Goal: Task Accomplishment & Management: Complete application form

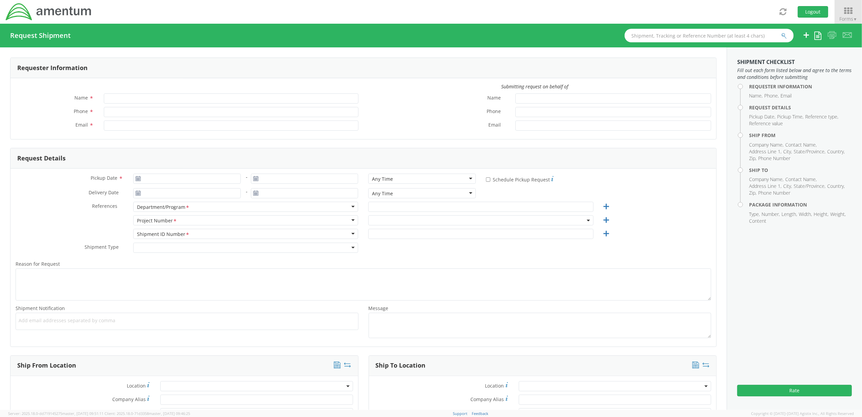
type input "[PERSON_NAME]"
type input "[PHONE_NUMBER]"
type input "[PERSON_NAME][EMAIL_ADDRESS][PERSON_NAME][DOMAIN_NAME]"
select select "ADMN.705428.SHDSV"
click at [846, 6] on icon at bounding box center [848, 10] width 31 height 9
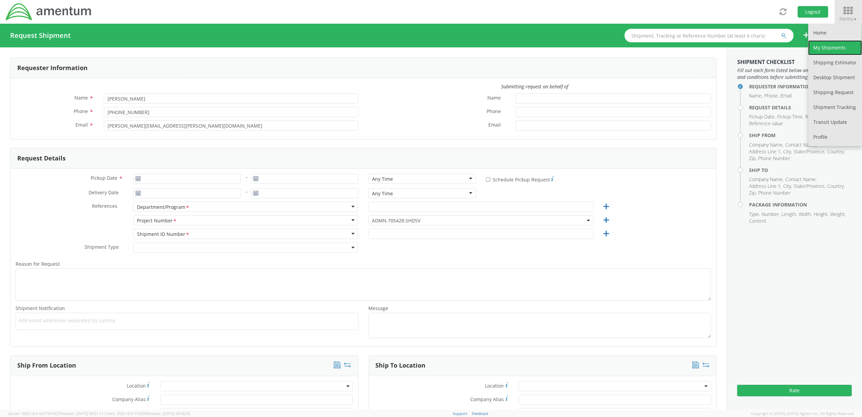
click at [826, 41] on link "My Shipments" at bounding box center [835, 47] width 54 height 15
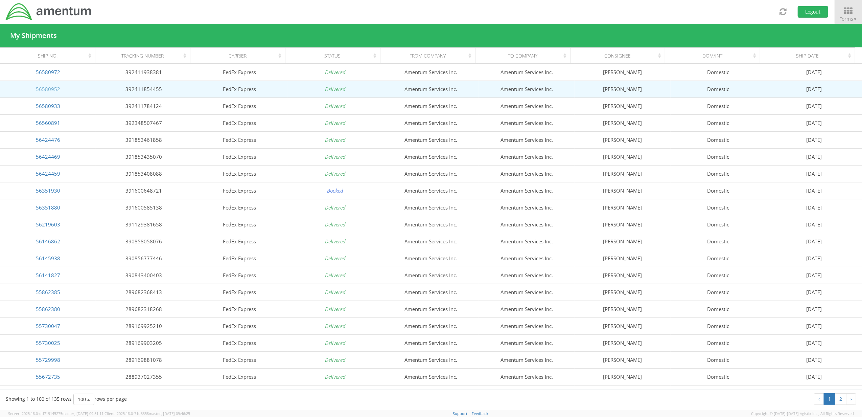
click at [43, 91] on link "56580952" at bounding box center [48, 89] width 24 height 7
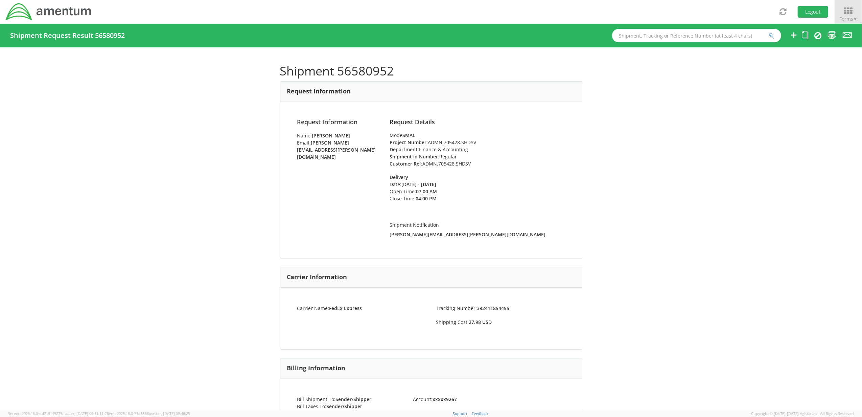
click at [801, 34] on ul at bounding box center [816, 36] width 71 height 24
click at [802, 34] on icon at bounding box center [805, 35] width 6 height 8
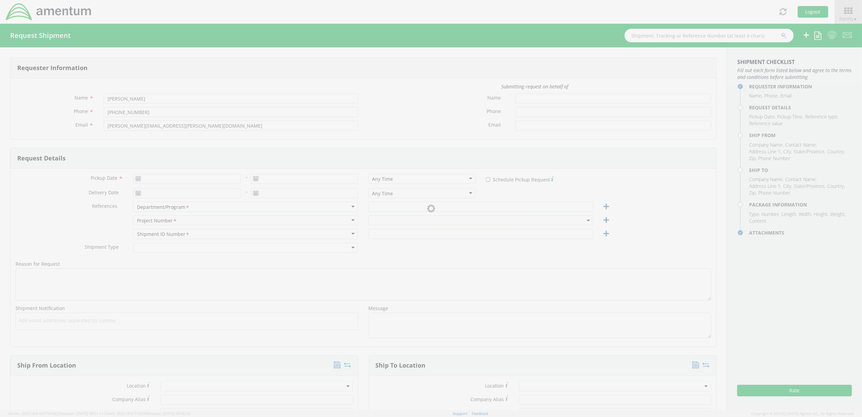
type input "[DATE]"
type input "Finance & Accounting"
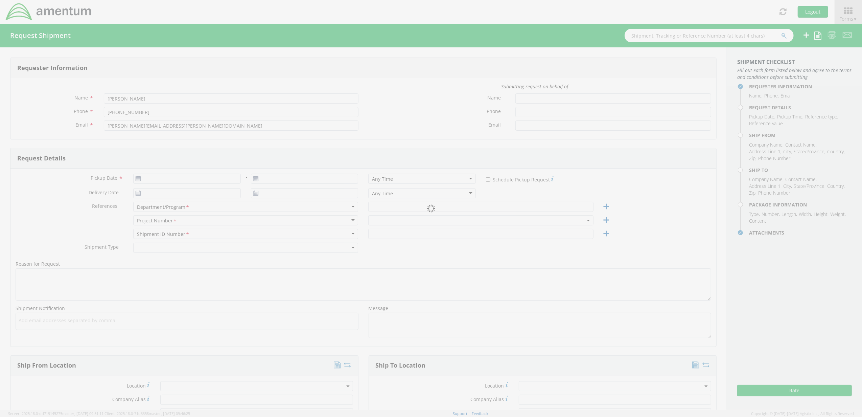
type input "Regular"
select select
type input "Amentum Services, Inc."
type input "Amentum Services Inc."
type input "[STREET_ADDRESS][PERSON_NAME]"
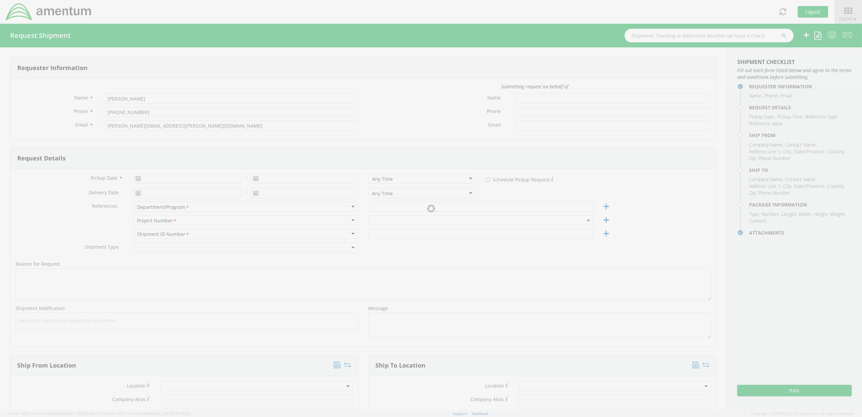
type input "Suite 200"
type input "[GEOGRAPHIC_DATA]"
type input "20876"
type input "[PERSON_NAME]"
type input "[PHONE_NUMBER]"
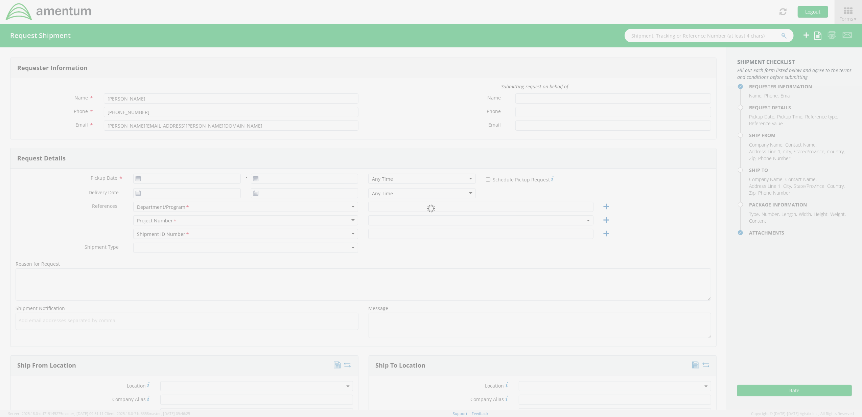
type input "[PERSON_NAME][EMAIL_ADDRESS][PERSON_NAME][DOMAIN_NAME]"
select select
type input "Amentum Services Inc."
type input "[STREET_ADDRESS]"
type input "[GEOGRAPHIC_DATA]"
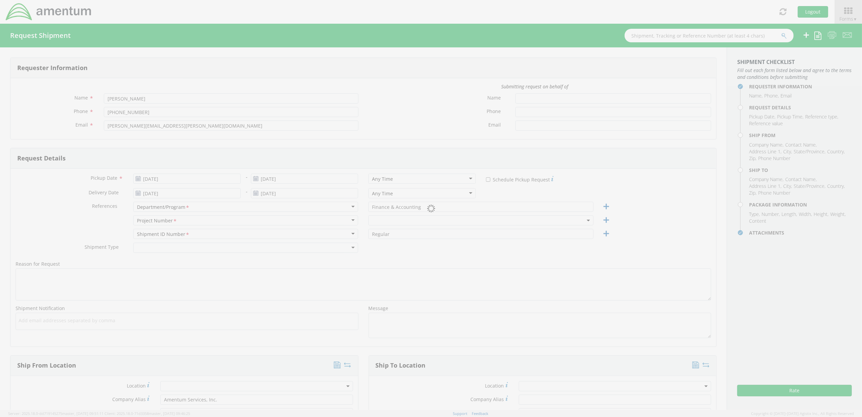
type input "29609"
type input "[PERSON_NAME]"
type input "[PHONE_NUMBER]"
type input "[PERSON_NAME][EMAIL_ADDRESS][PERSON_NAME][DOMAIN_NAME]"
type input "1"
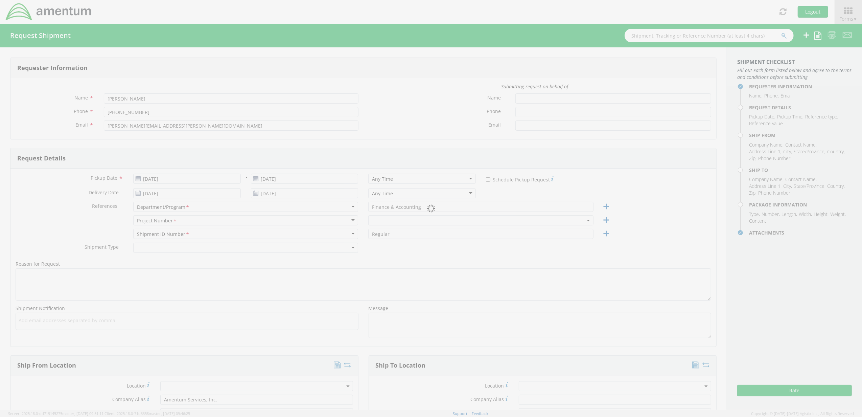
type input "9.5"
type input "12.5"
type input "0.25"
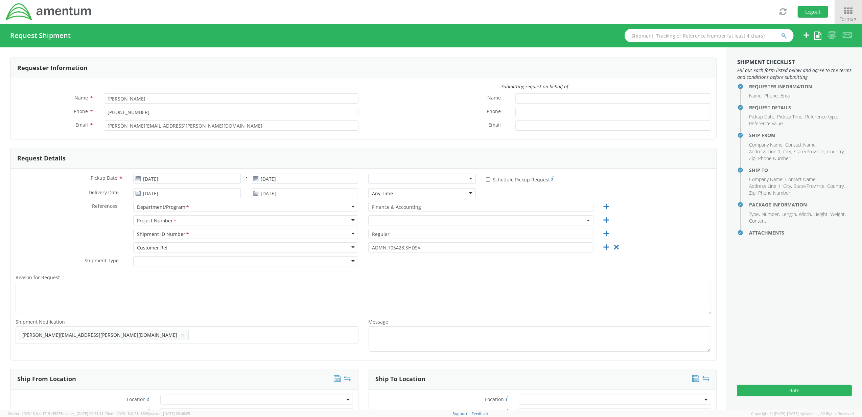
type input "0.1"
select select "ADMN.705428.SHDSV"
click at [187, 180] on input "[DATE]" at bounding box center [187, 178] width 108 height 10
click at [214, 195] on th at bounding box center [215, 191] width 11 height 10
click at [189, 221] on td "11" at bounding box center [193, 221] width 12 height 10
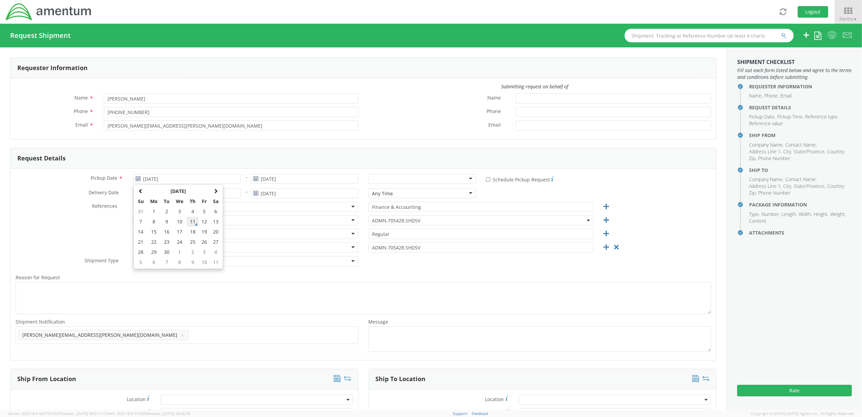
type input "[DATE]"
click at [297, 183] on div "[DATE]" at bounding box center [305, 180] width 118 height 14
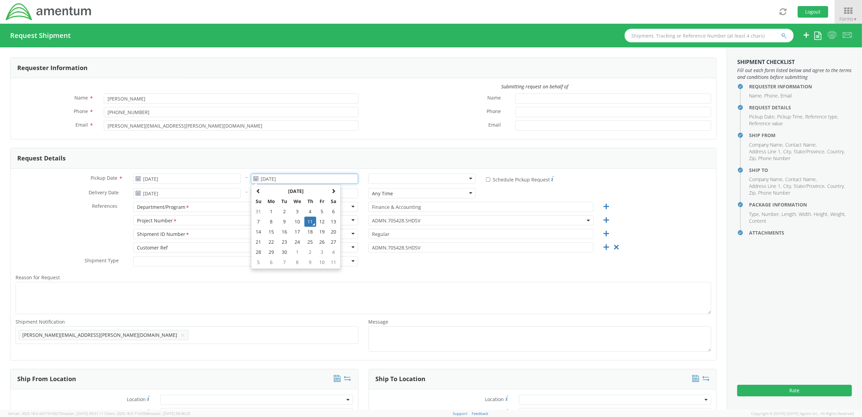
click at [294, 175] on input "[DATE]" at bounding box center [305, 178] width 108 height 10
click at [320, 223] on td "12" at bounding box center [321, 221] width 11 height 10
click at [299, 178] on input "[DATE]" at bounding box center [305, 178] width 108 height 10
drag, startPoint x: 317, startPoint y: 221, endPoint x: 311, endPoint y: 221, distance: 5.4
click at [311, 221] on tr "7 8 9 10 11 12 13" at bounding box center [296, 221] width 87 height 10
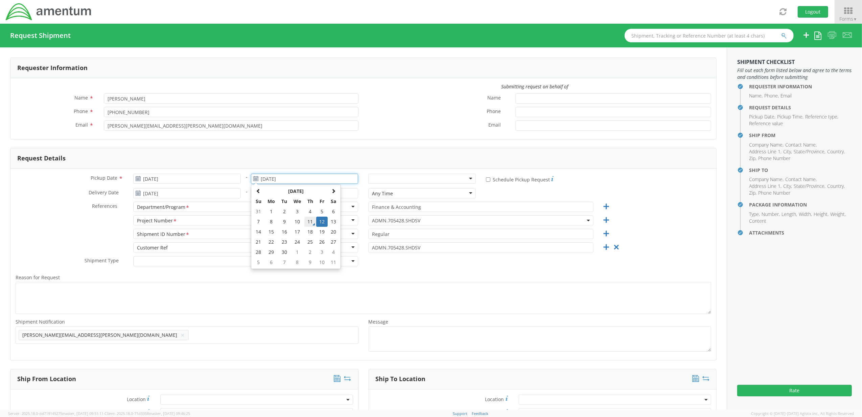
click at [311, 221] on td "11" at bounding box center [310, 221] width 12 height 10
type input "[DATE]"
click at [169, 192] on input "[DATE]" at bounding box center [187, 193] width 108 height 10
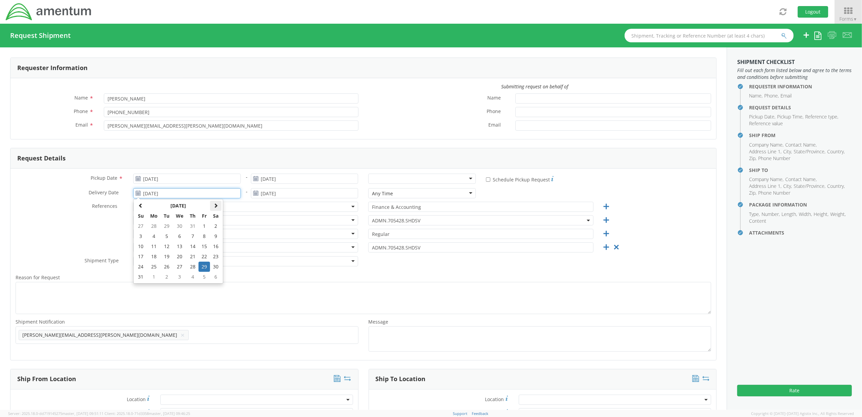
click at [214, 208] on span at bounding box center [215, 205] width 5 height 5
click at [204, 233] on td "12" at bounding box center [204, 236] width 11 height 10
type input "[DATE]"
click at [283, 198] on input "[DATE]" at bounding box center [305, 193] width 108 height 10
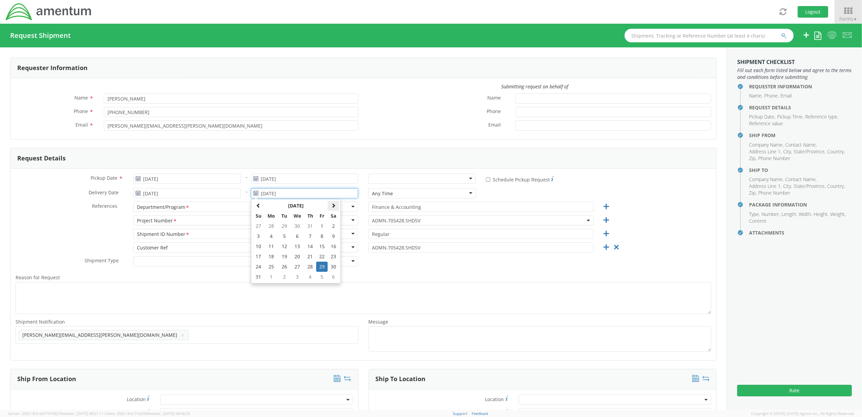
click at [331, 204] on span at bounding box center [333, 205] width 5 height 5
click at [317, 235] on td "12" at bounding box center [321, 236] width 11 height 10
type input "[DATE]"
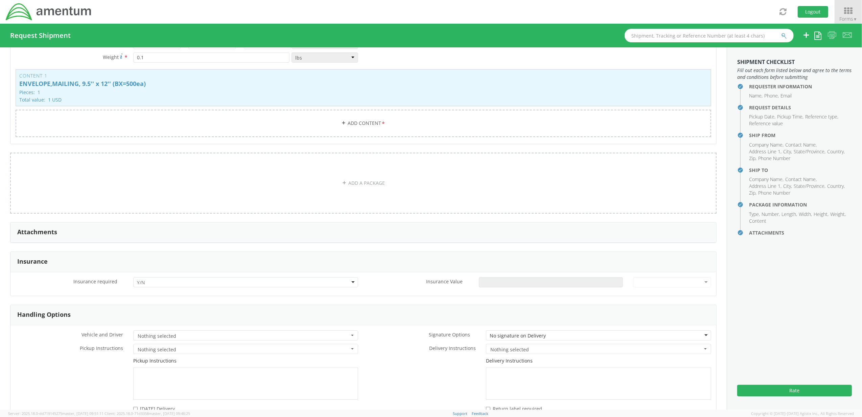
scroll to position [729, 0]
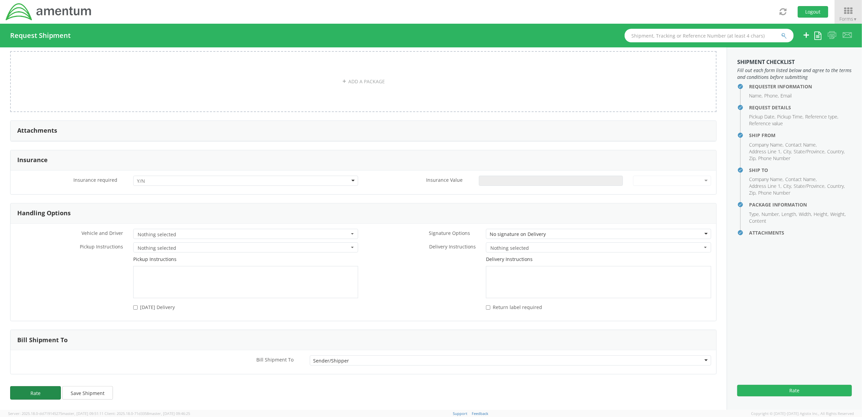
click at [44, 389] on button "Rate" at bounding box center [35, 393] width 51 height 14
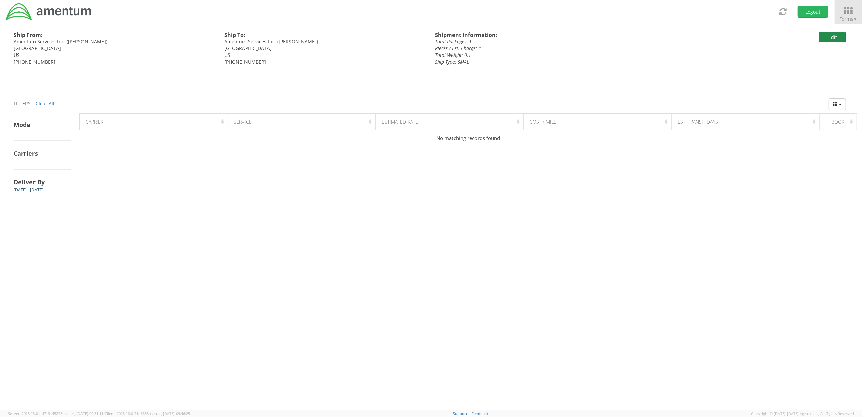
click at [827, 39] on button "Edit" at bounding box center [832, 37] width 27 height 10
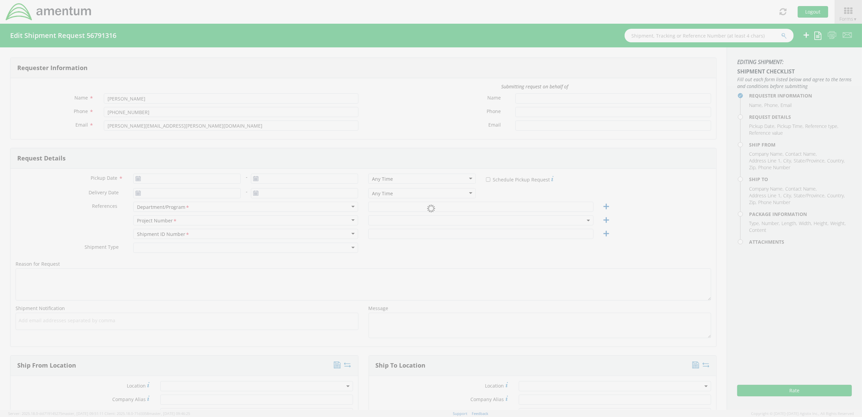
type input "[DATE]"
type input "Finance & Accounting"
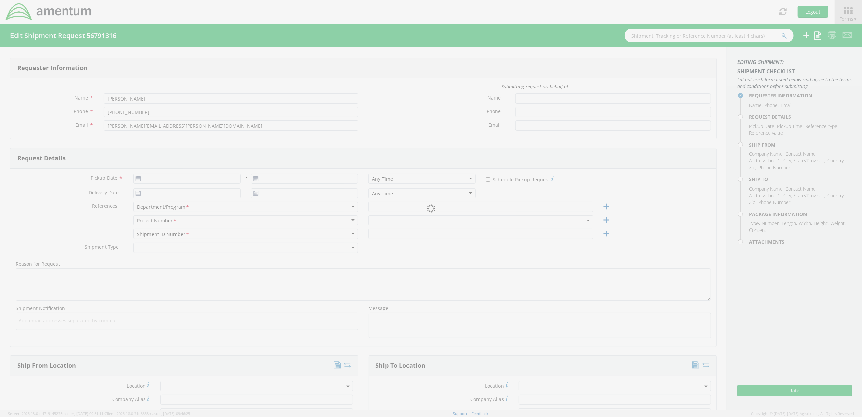
type input "Regular"
select select
type input "Amentum Services, Inc."
type input "Amentum Services Inc."
type input "[STREET_ADDRESS][PERSON_NAME]"
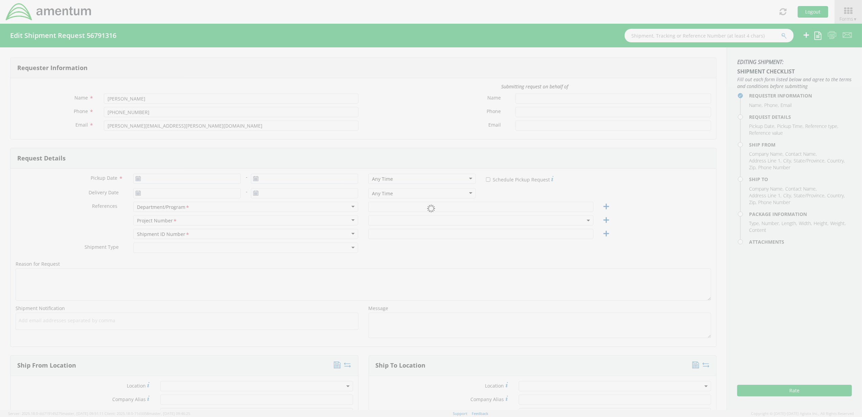
type input "Suite 200"
type input "[GEOGRAPHIC_DATA]"
type input "20876"
type input "[PERSON_NAME]"
type input "[PHONE_NUMBER]"
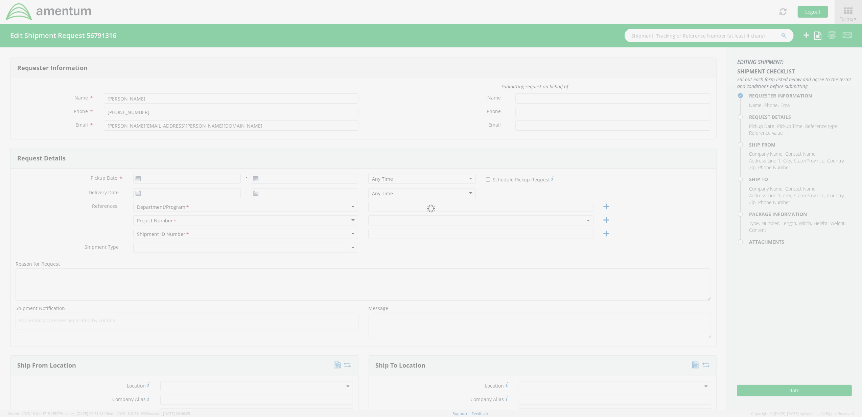
type input "[PERSON_NAME][EMAIL_ADDRESS][PERSON_NAME][DOMAIN_NAME]"
select select
type input "Amentum Services Inc."
type input "[STREET_ADDRESS]"
type input "[GEOGRAPHIC_DATA]"
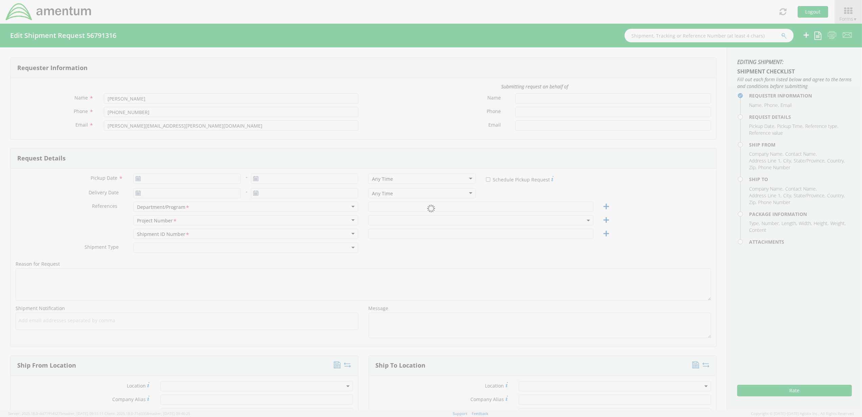
type input "29609"
type input "[PERSON_NAME]"
type input "[PHONE_NUMBER]"
type input "[PERSON_NAME][EMAIL_ADDRESS][PERSON_NAME][DOMAIN_NAME]"
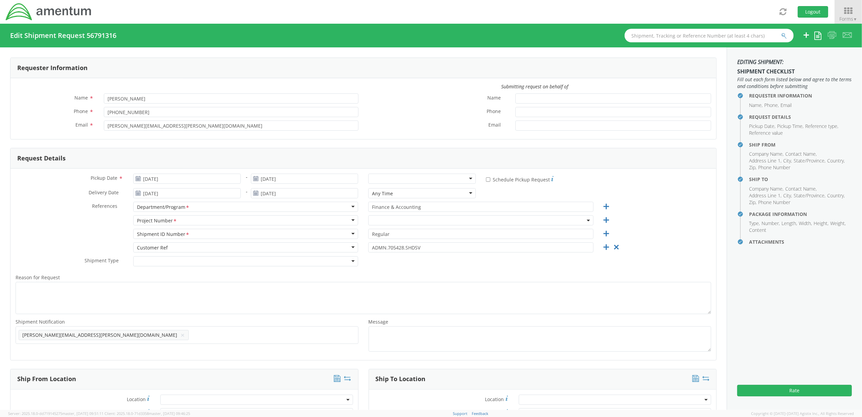
type input "0.1"
select select "ADMN.705428.SHDSV"
click at [253, 179] on use at bounding box center [255, 178] width 5 height 5
click at [269, 176] on input "[DATE]" at bounding box center [305, 178] width 108 height 10
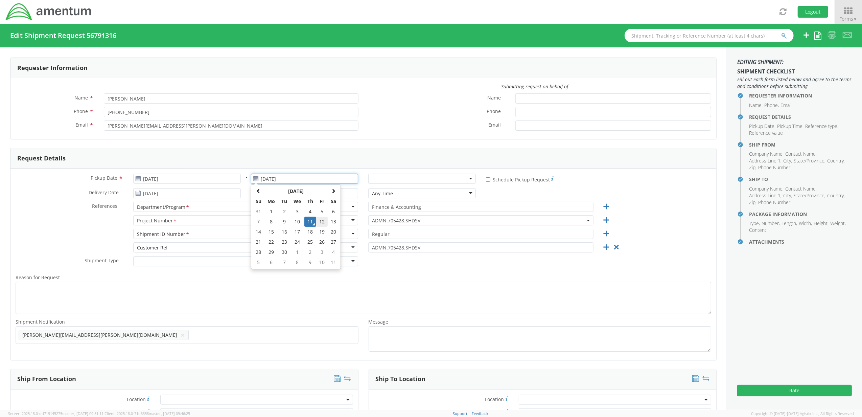
click at [317, 220] on td "12" at bounding box center [321, 221] width 11 height 10
type input "[DATE]"
click at [257, 191] on input "[DATE]" at bounding box center [305, 193] width 108 height 10
click at [329, 234] on td "13" at bounding box center [333, 236] width 11 height 10
type input "[DATE]"
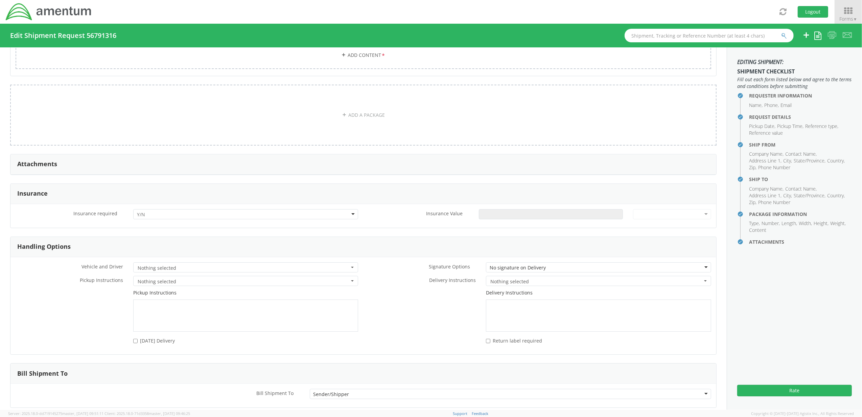
scroll to position [729, 0]
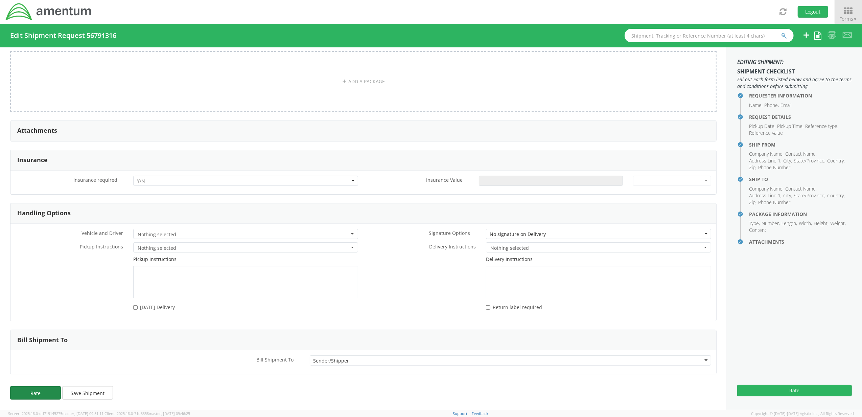
click at [43, 395] on button "Rate" at bounding box center [35, 393] width 51 height 14
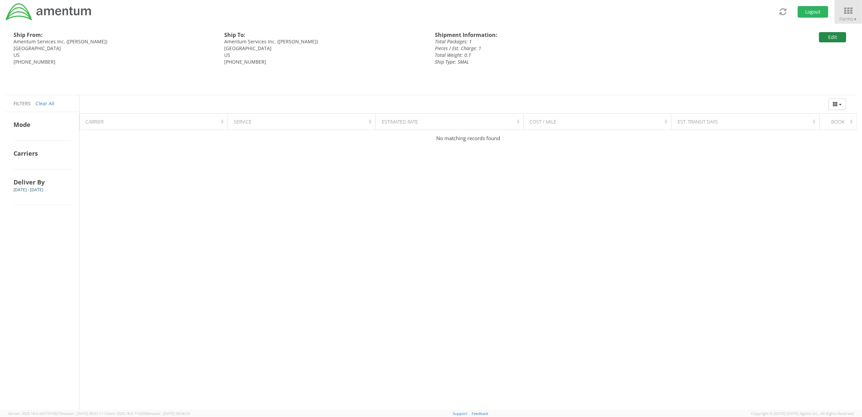
click at [832, 37] on button "Edit" at bounding box center [832, 37] width 27 height 10
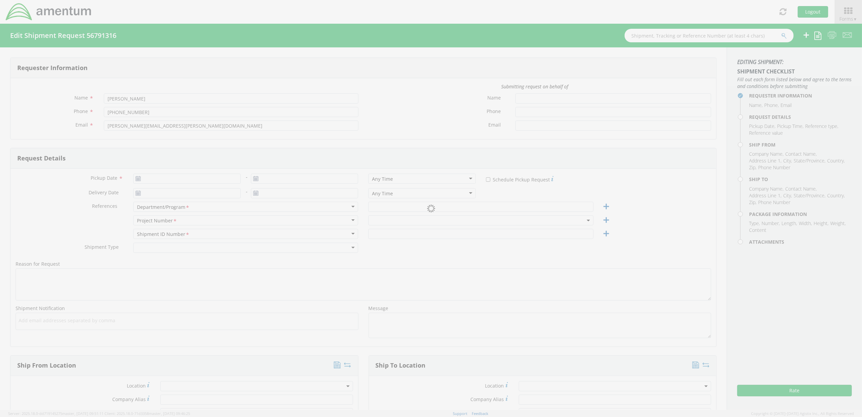
type input "[DATE]"
type input "Finance & Accounting"
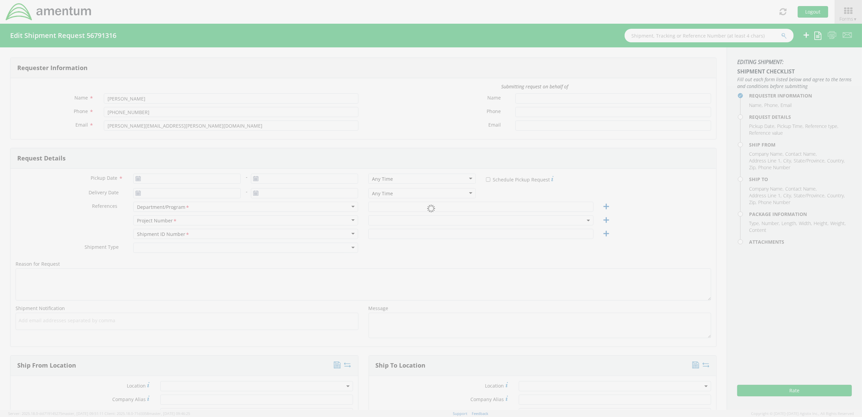
type input "Regular"
select select
type input "Amentum Services, Inc."
type input "Amentum Services Inc."
type input "[STREET_ADDRESS][PERSON_NAME]"
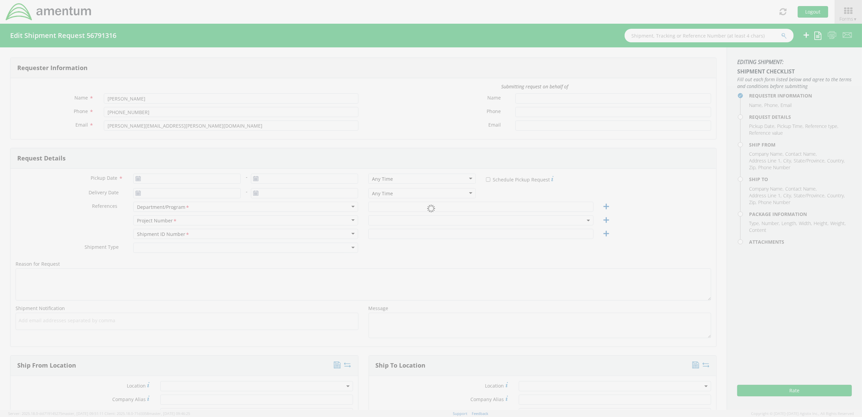
type input "Suite 200"
type input "[GEOGRAPHIC_DATA]"
type input "20876"
type input "[PERSON_NAME]"
type input "[PHONE_NUMBER]"
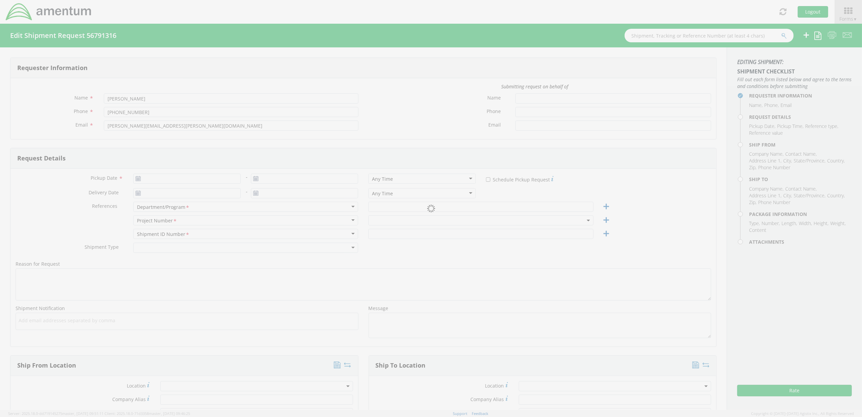
type input "[PERSON_NAME][EMAIL_ADDRESS][PERSON_NAME][DOMAIN_NAME]"
select select
type input "Amentum Services Inc."
type input "[STREET_ADDRESS]"
type input "[GEOGRAPHIC_DATA]"
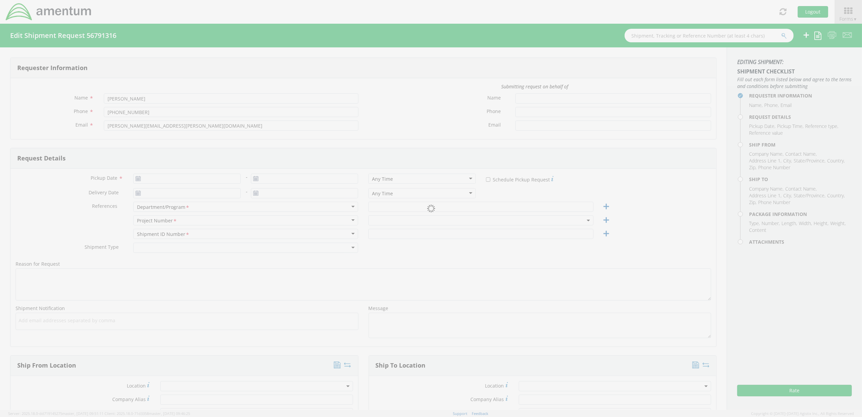
type input "29609"
type input "[PERSON_NAME]"
type input "[PHONE_NUMBER]"
type input "[PERSON_NAME][EMAIL_ADDRESS][PERSON_NAME][DOMAIN_NAME]"
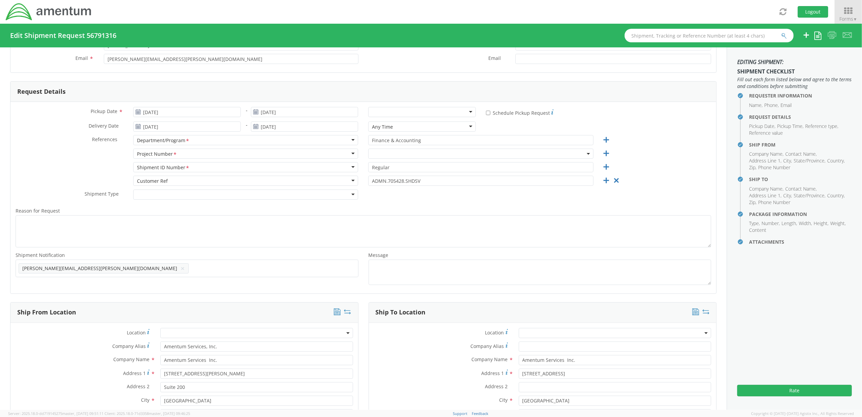
select select "ADMN.705428.SHDSV"
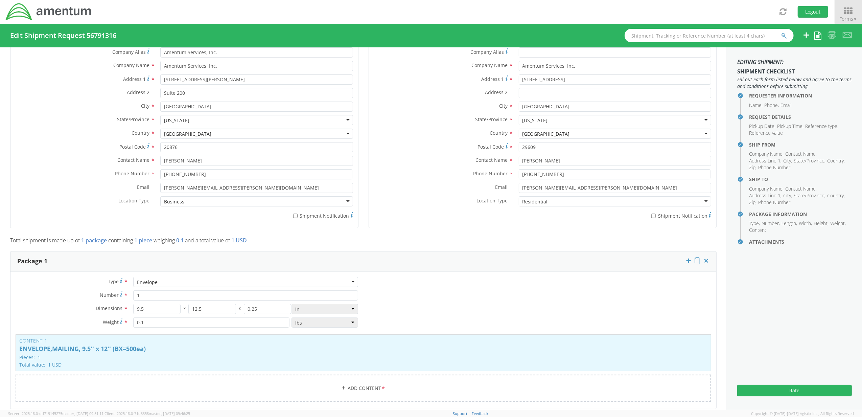
scroll to position [45, 0]
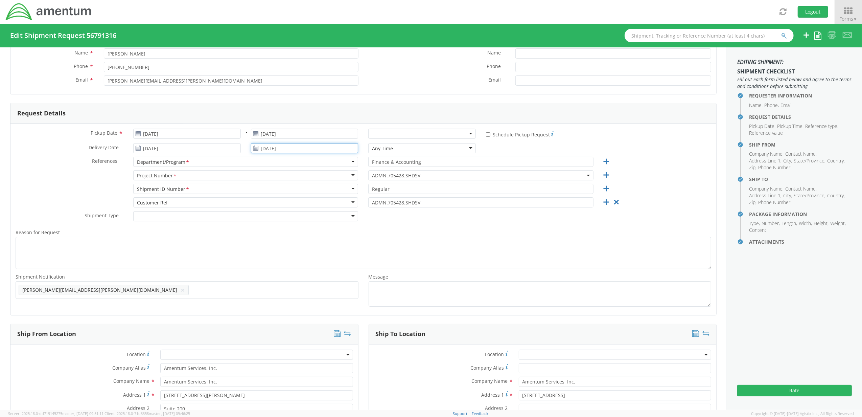
click at [282, 148] on input "[DATE]" at bounding box center [305, 148] width 108 height 10
click at [271, 201] on td "15" at bounding box center [271, 201] width 14 height 10
type input "[DATE]"
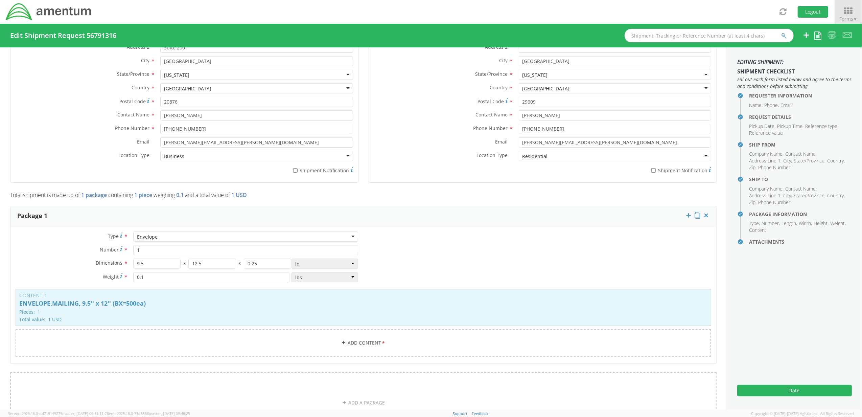
scroll to position [729, 0]
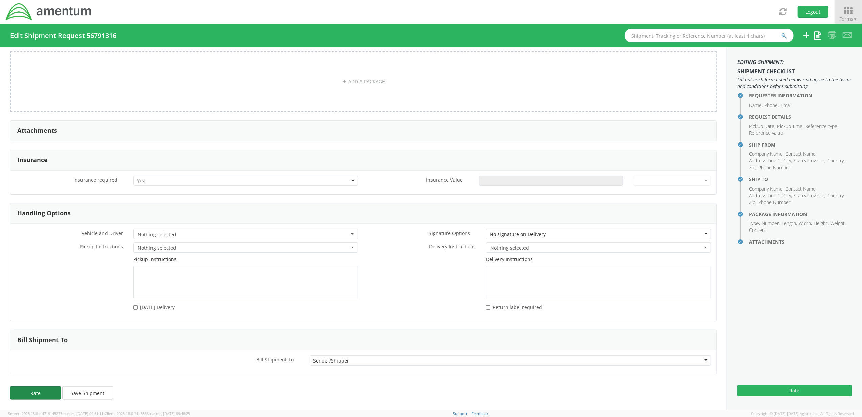
click at [36, 393] on button "Rate" at bounding box center [35, 393] width 51 height 14
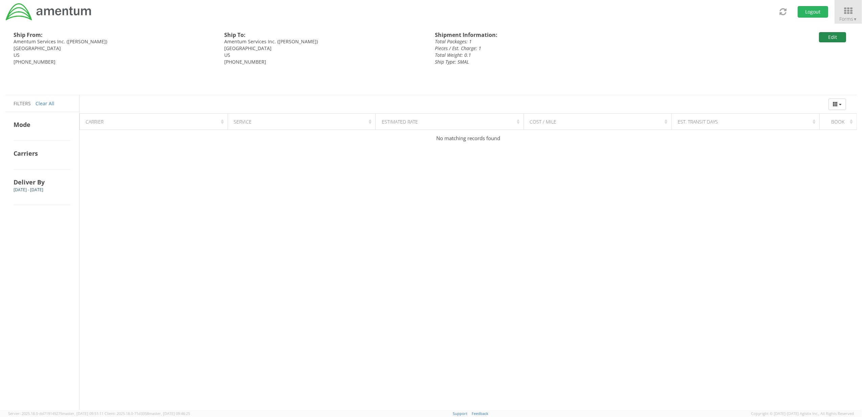
click at [838, 37] on button "Edit" at bounding box center [832, 37] width 27 height 10
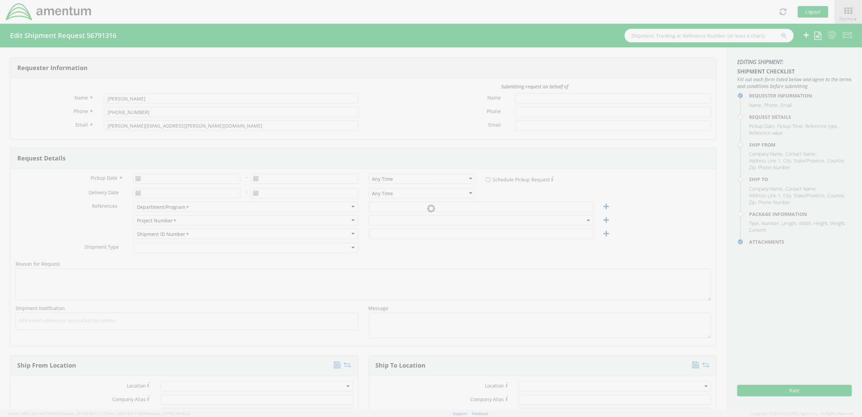
type input "[DATE]"
type input "Finance & Accounting"
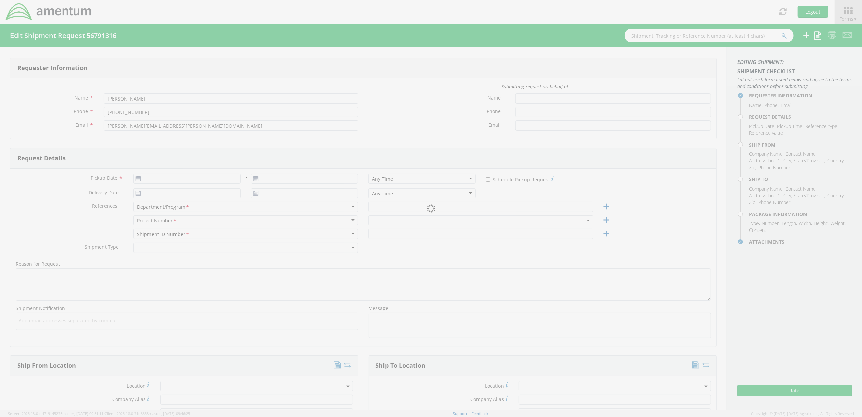
type input "Regular"
select select
type input "Amentum Services, Inc."
type input "Amentum Services Inc."
type input "[STREET_ADDRESS][PERSON_NAME]"
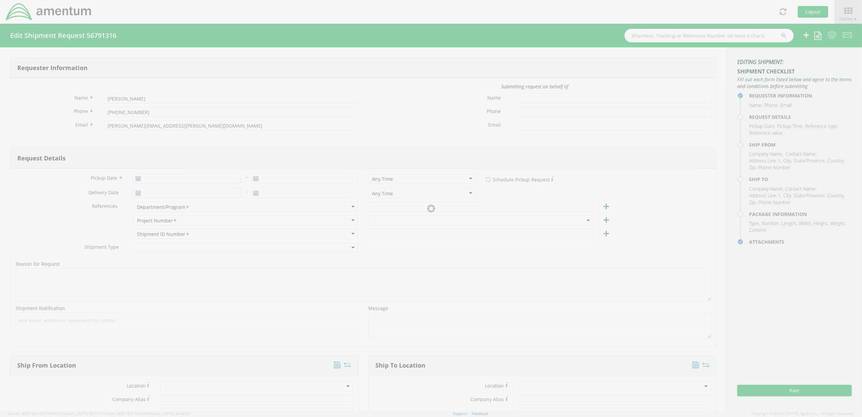
type input "Suite 200"
type input "[GEOGRAPHIC_DATA]"
type input "20876"
type input "[PERSON_NAME]"
type input "[PHONE_NUMBER]"
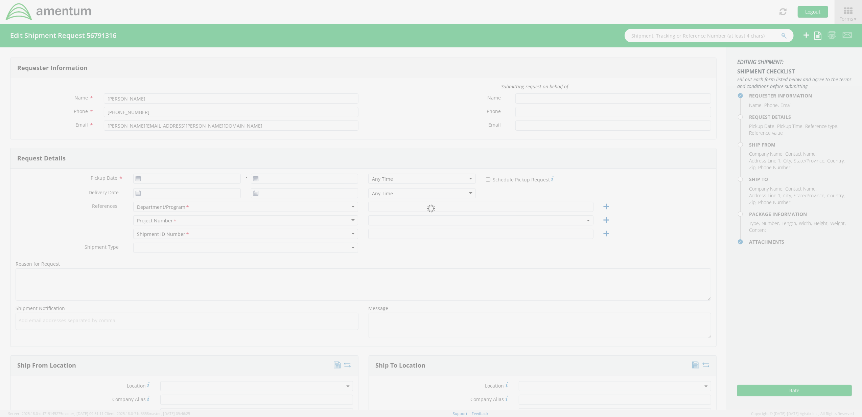
type input "[PERSON_NAME][EMAIL_ADDRESS][PERSON_NAME][DOMAIN_NAME]"
select select
type input "Amentum Services Inc."
type input "[STREET_ADDRESS]"
type input "[GEOGRAPHIC_DATA]"
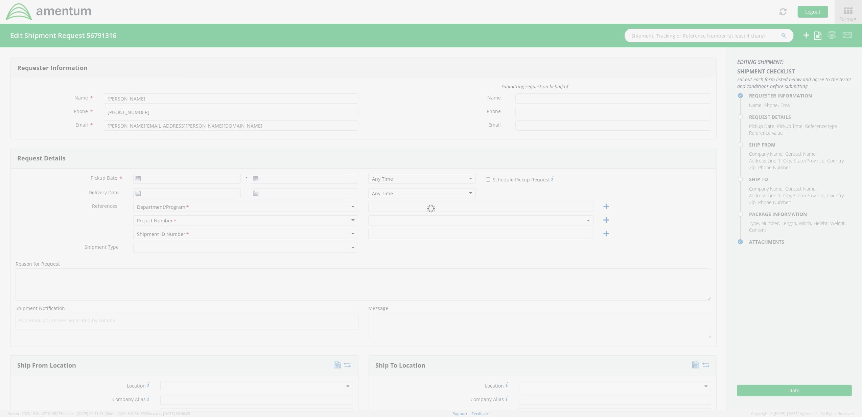
type input "29609"
type input "[PERSON_NAME]"
type input "[PHONE_NUMBER]"
type input "[PERSON_NAME][EMAIL_ADDRESS][PERSON_NAME][DOMAIN_NAME]"
type input "1"
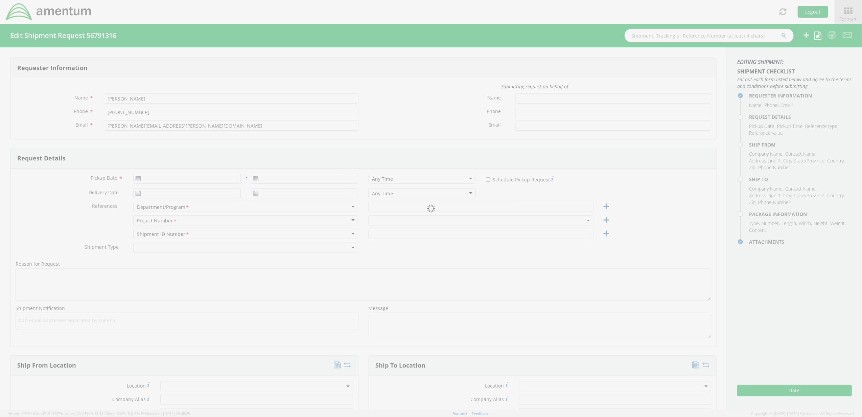
type input "9.5"
type input "12.5"
type input "0.25"
type input "0.1"
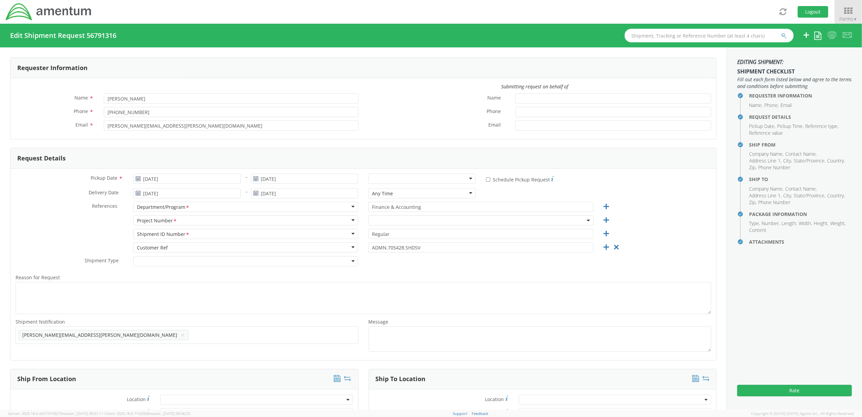
select select "ADMN.705428.SHDSV"
click at [214, 179] on input "[DATE]" at bounding box center [187, 178] width 108 height 10
click at [203, 223] on td "12" at bounding box center [204, 221] width 11 height 10
type input "[DATE]"
click at [173, 191] on input "[DATE]" at bounding box center [187, 193] width 108 height 10
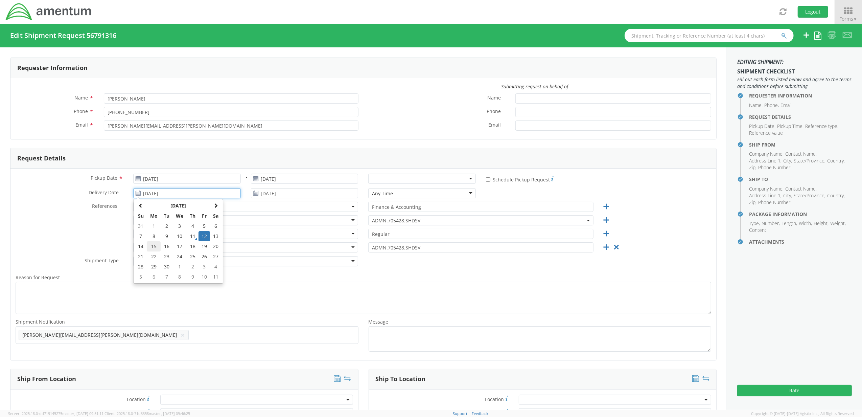
click at [156, 245] on td "15" at bounding box center [154, 246] width 14 height 10
type input "[DATE]"
click at [39, 224] on div "Project Number <span class="required">*</span> Project Number * Account Type Ac…" at bounding box center [363, 222] width 706 height 14
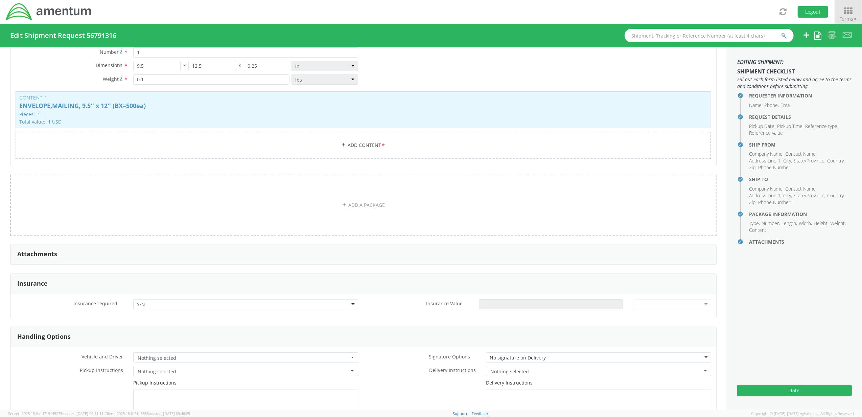
scroll to position [721, 0]
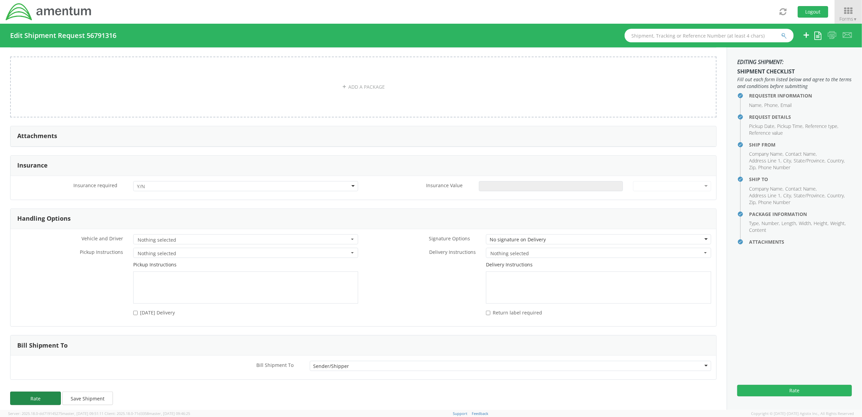
drag, startPoint x: 46, startPoint y: 397, endPoint x: 43, endPoint y: 399, distance: 3.9
click at [45, 398] on button "Rate" at bounding box center [35, 398] width 51 height 14
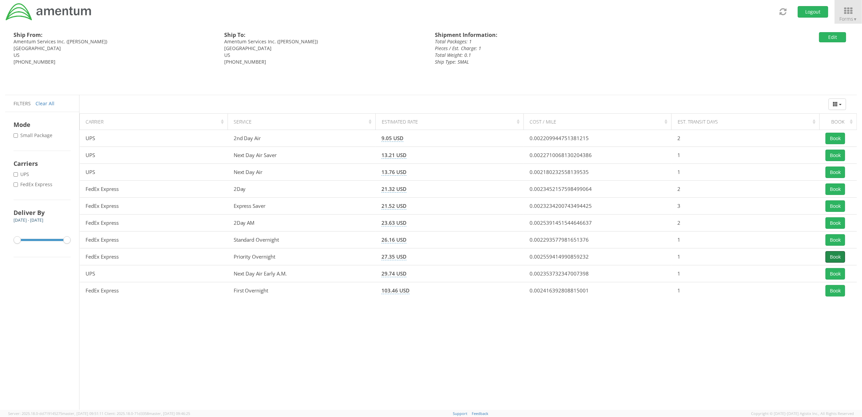
click at [835, 256] on button "Book" at bounding box center [835, 256] width 20 height 11
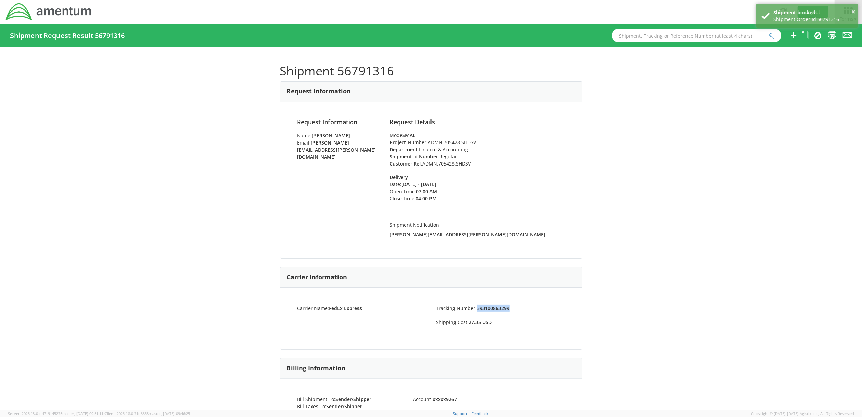
drag, startPoint x: 509, startPoint y: 307, endPoint x: 474, endPoint y: 309, distance: 35.5
click at [474, 309] on li "Tracking Number: 393100863299" at bounding box center [500, 307] width 139 height 7
copy strong "393100863299"
click at [833, 35] on icon at bounding box center [831, 35] width 9 height 8
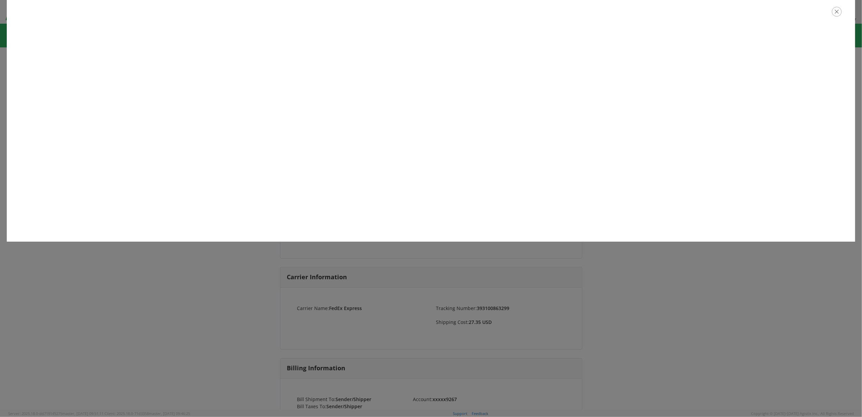
click at [834, 13] on icon "button" at bounding box center [837, 12] width 10 height 10
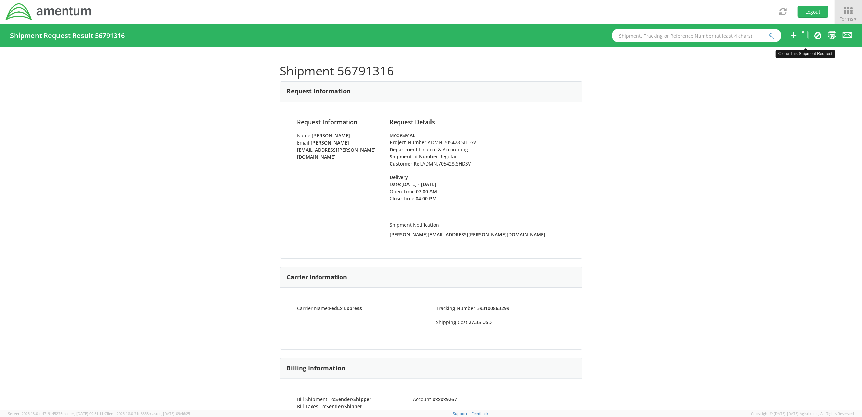
click at [804, 32] on icon at bounding box center [805, 35] width 6 height 8
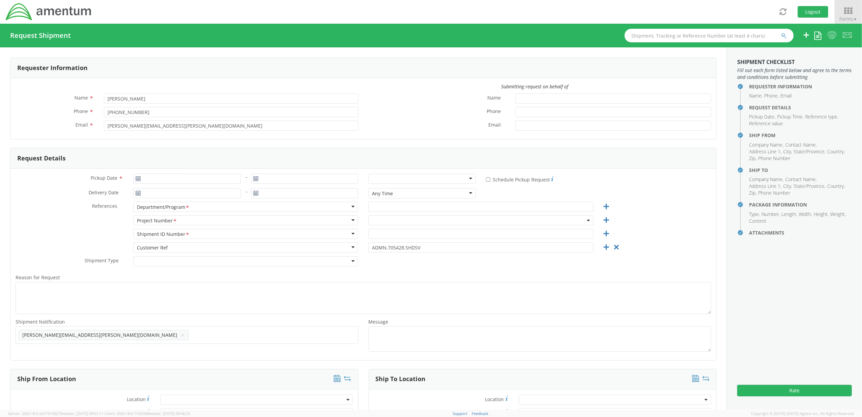
type input "[DATE]"
type input "Finance & Accounting"
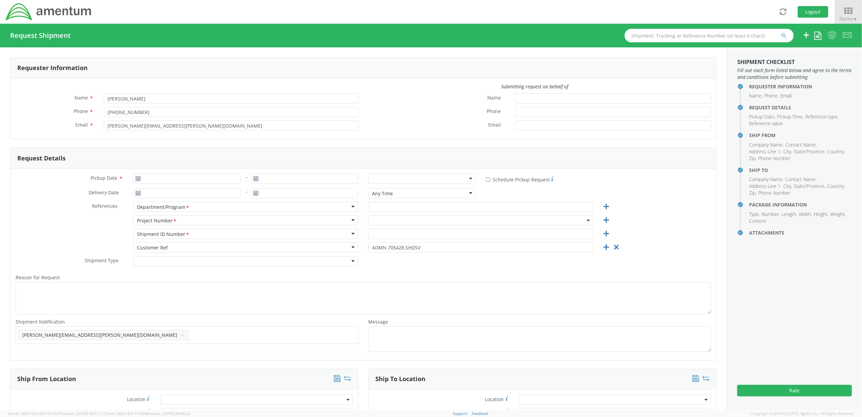
type input "Regular"
select select
type input "Amentum Services, Inc."
type input "Amentum Services Inc."
type input "[STREET_ADDRESS][PERSON_NAME]"
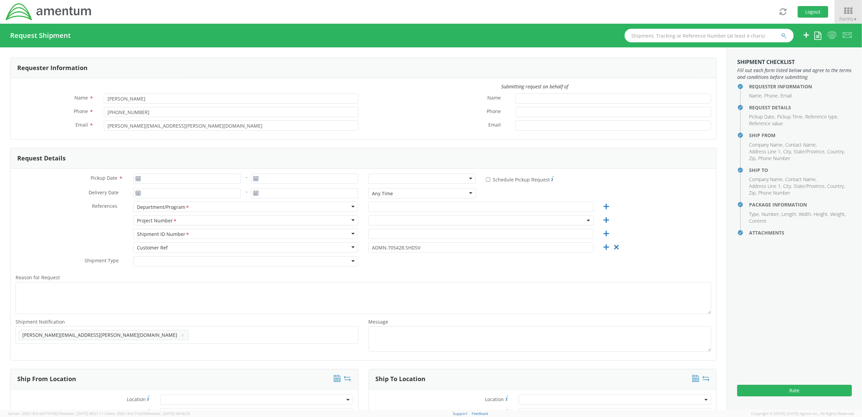
type input "Suite 200"
type input "[GEOGRAPHIC_DATA]"
type input "20876"
type input "[PERSON_NAME]"
type input "[PHONE_NUMBER]"
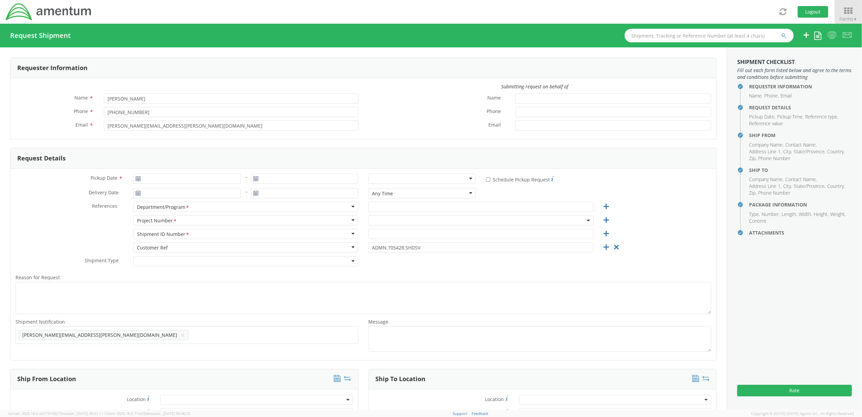
type input "[PERSON_NAME][EMAIL_ADDRESS][PERSON_NAME][DOMAIN_NAME]"
select select
type input "Amentum Services Inc."
type input "[STREET_ADDRESS]"
type input "[GEOGRAPHIC_DATA]"
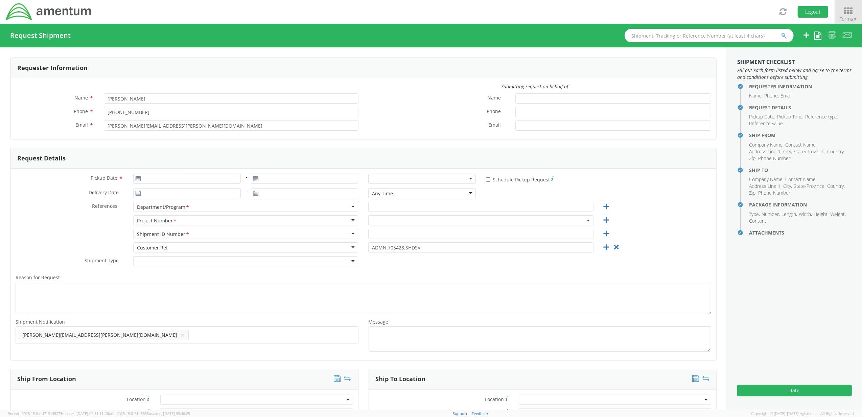
type input "29609"
type input "[PERSON_NAME]"
type input "[PHONE_NUMBER]"
type input "[PERSON_NAME][EMAIL_ADDRESS][PERSON_NAME][DOMAIN_NAME]"
type input "0.1"
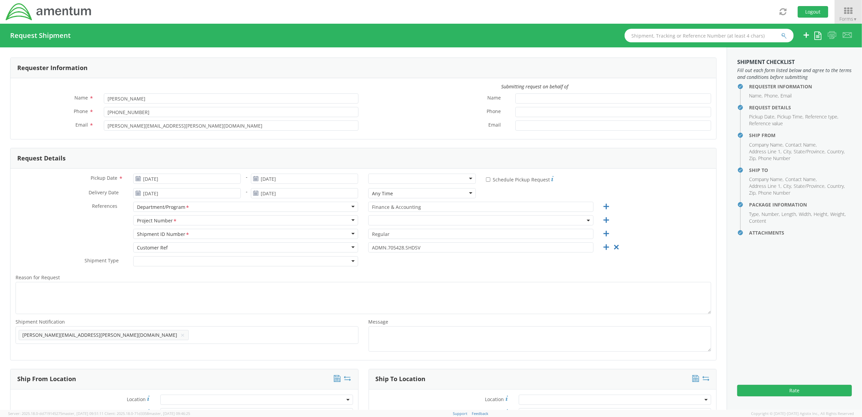
select select "ADMN.705428.SHDSV"
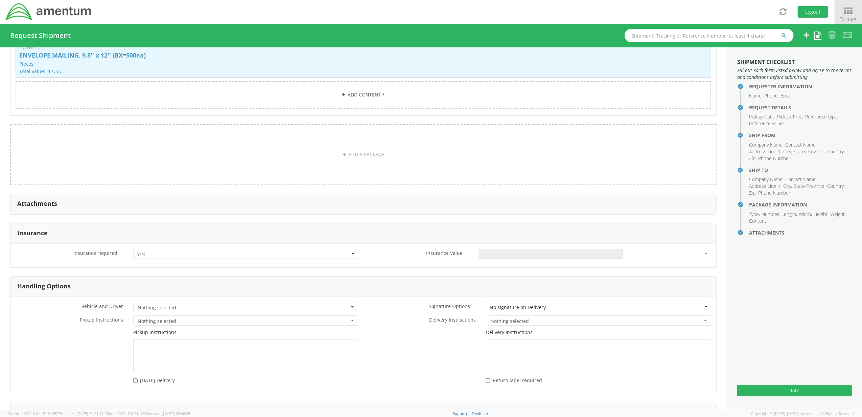
scroll to position [729, 0]
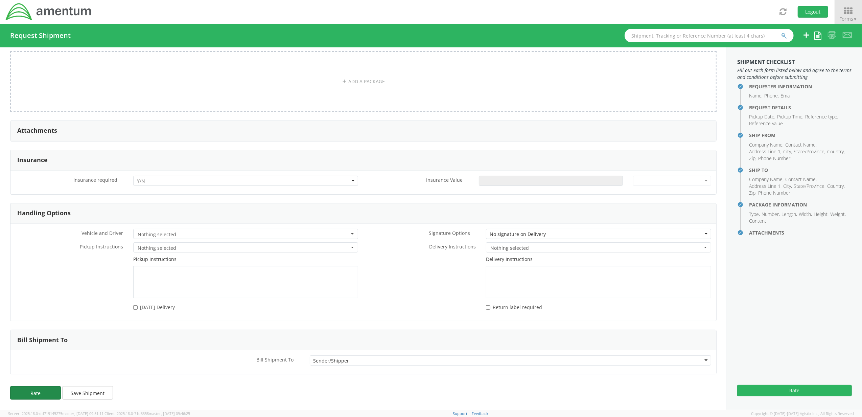
click at [27, 394] on button "Rate" at bounding box center [35, 393] width 51 height 14
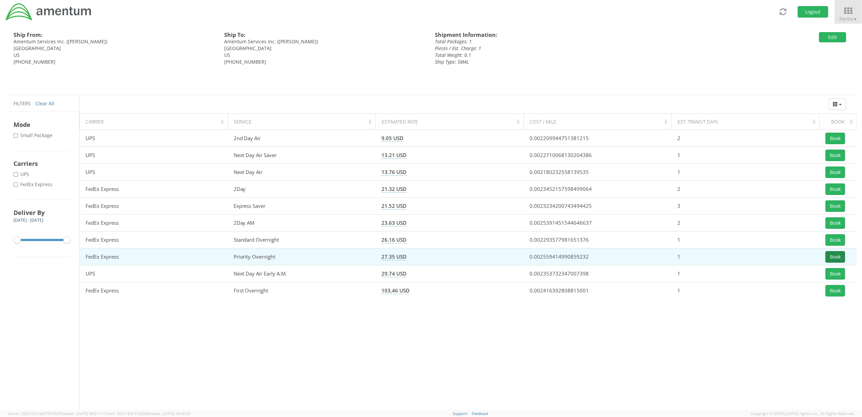
click at [836, 259] on button "Book" at bounding box center [835, 256] width 20 height 11
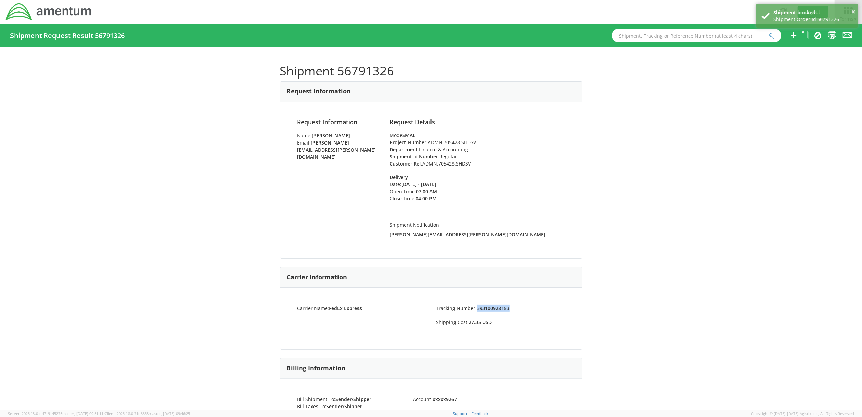
drag, startPoint x: 507, startPoint y: 306, endPoint x: 473, endPoint y: 304, distance: 33.9
click at [473, 304] on li "Tracking Number: 393100928153" at bounding box center [500, 307] width 139 height 7
copy strong "393100928153"
click at [831, 40] on link at bounding box center [831, 35] width 9 height 11
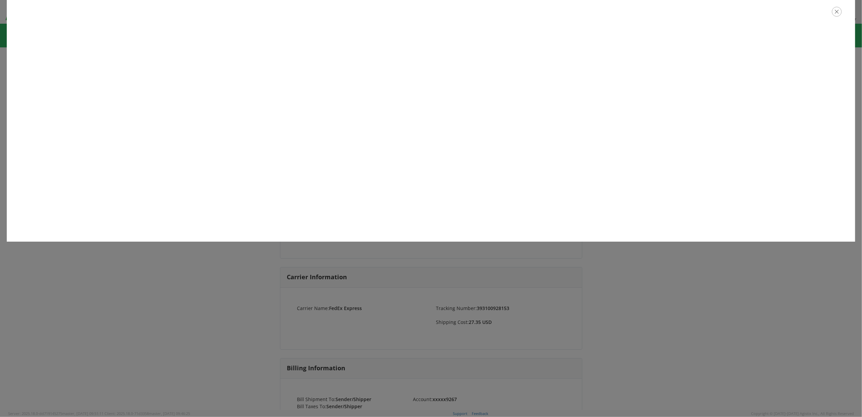
click at [839, 10] on icon "button" at bounding box center [837, 12] width 10 height 10
